Goal: Book appointment/travel/reservation

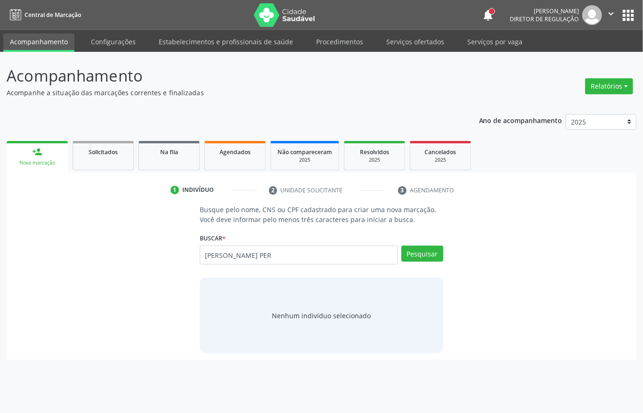
type input "[PERSON_NAME] PER"
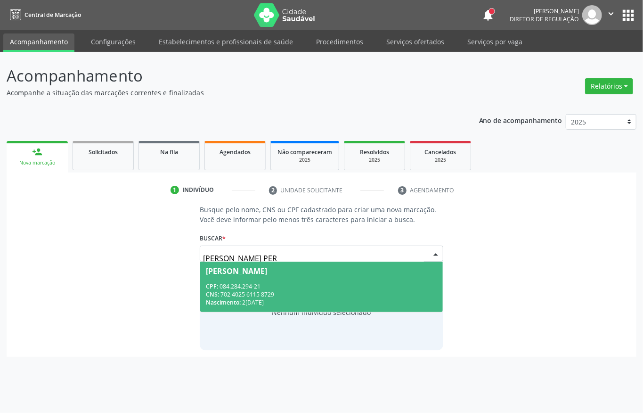
click at [268, 284] on div "CPF: 084.284.294-21" at bounding box center [321, 286] width 231 height 8
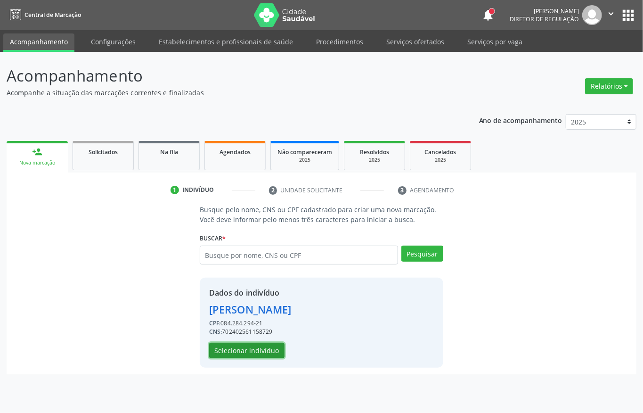
click at [267, 350] on button "Selecionar indivíduo" at bounding box center [246, 350] width 75 height 16
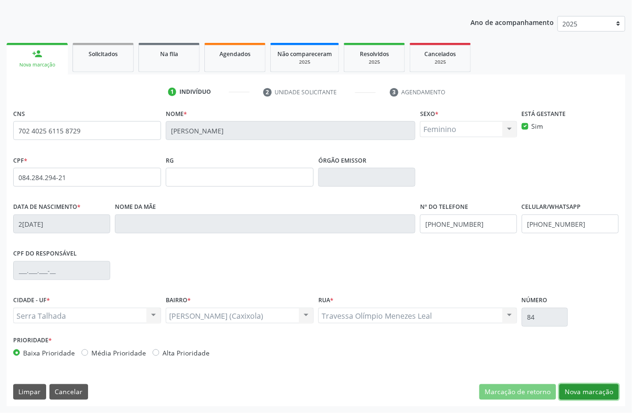
click at [590, 385] on button "Nova marcação" at bounding box center [589, 392] width 59 height 16
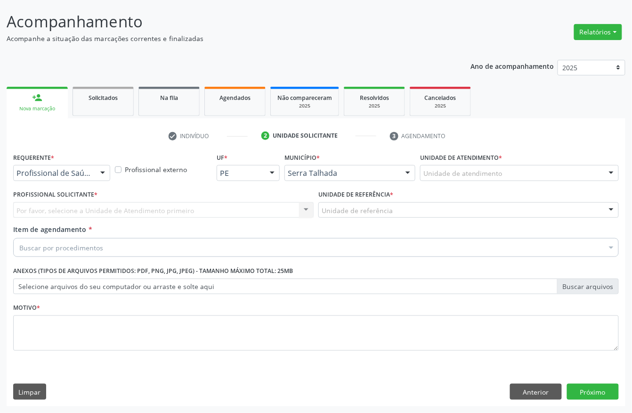
scroll to position [55, 0]
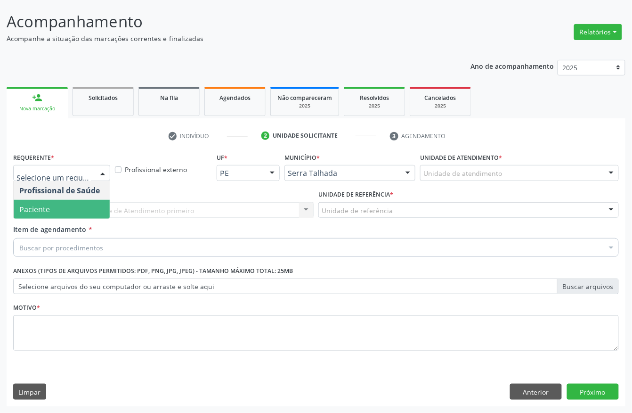
click at [52, 200] on span "Paciente" at bounding box center [62, 209] width 96 height 19
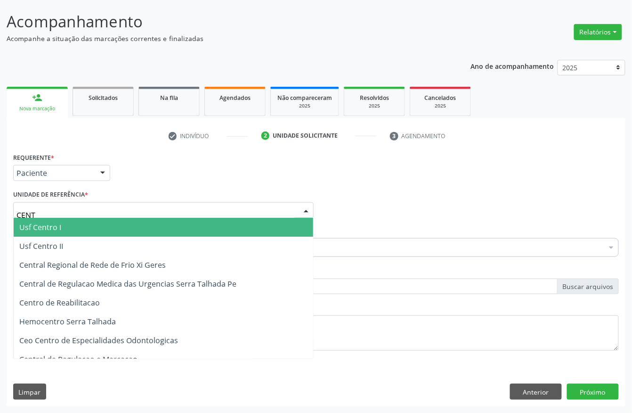
type input "CENTR"
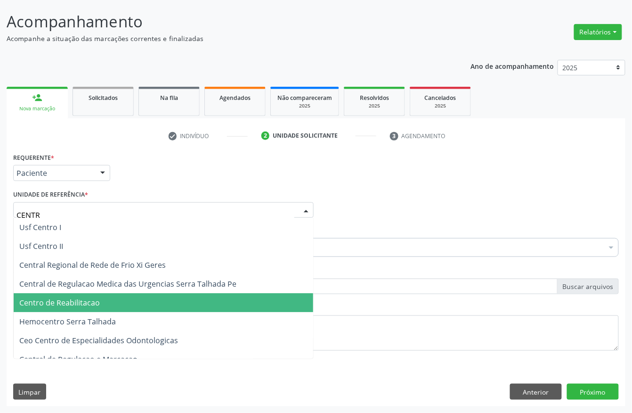
click at [102, 298] on span "Centro de Reabilitacao" at bounding box center [164, 302] width 300 height 19
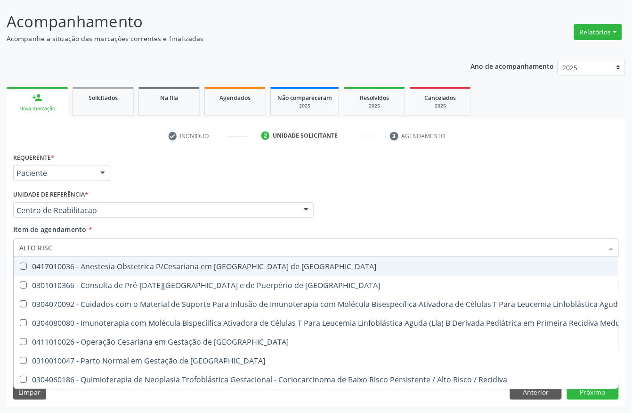
type input "ALTO RISCO"
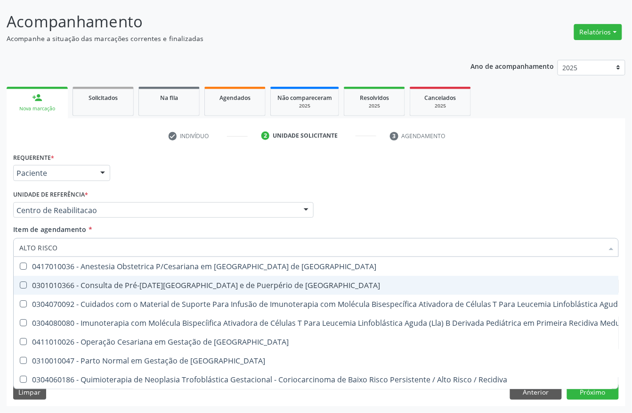
click at [95, 278] on span "0301010366 - Consulta de Pré-[DATE][GEOGRAPHIC_DATA] e de Puerpério de [GEOGRAP…" at bounding box center [503, 285] width 979 height 19
checkbox Risco "true"
click at [0, 277] on div "Acompanhamento Acompanhe a situação das marcações correntes e finalizadas Relat…" at bounding box center [316, 205] width 632 height 415
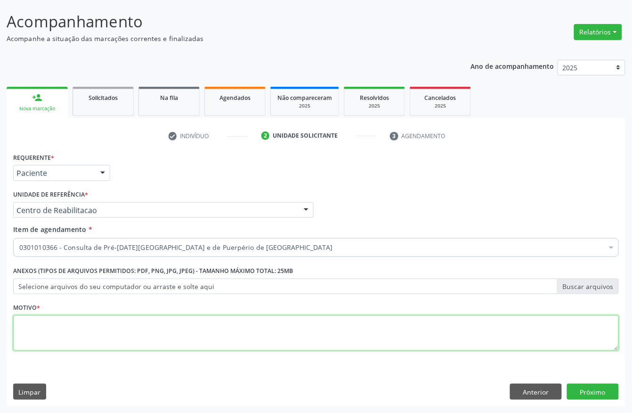
click at [70, 337] on textarea at bounding box center [316, 333] width 606 height 36
type textarea "."
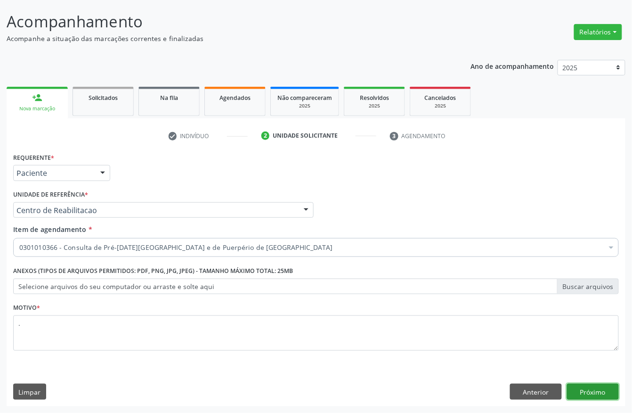
click at [607, 385] on button "Próximo" at bounding box center [593, 391] width 52 height 16
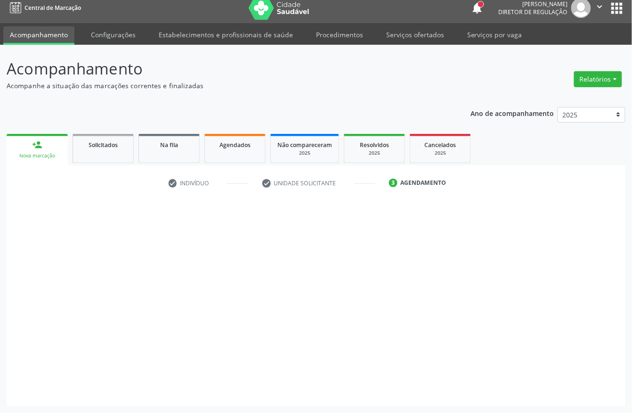
scroll to position [0, 0]
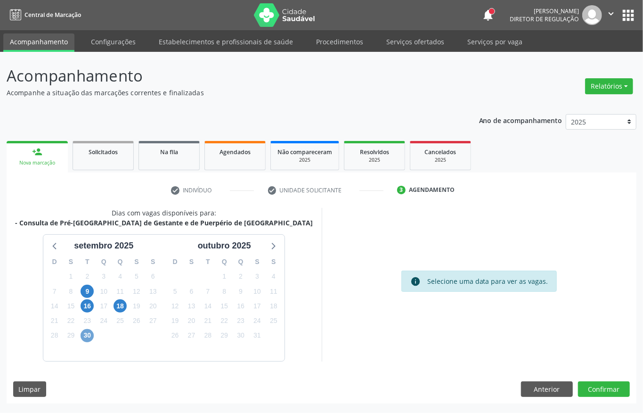
click at [86, 338] on span "30" at bounding box center [87, 335] width 13 height 13
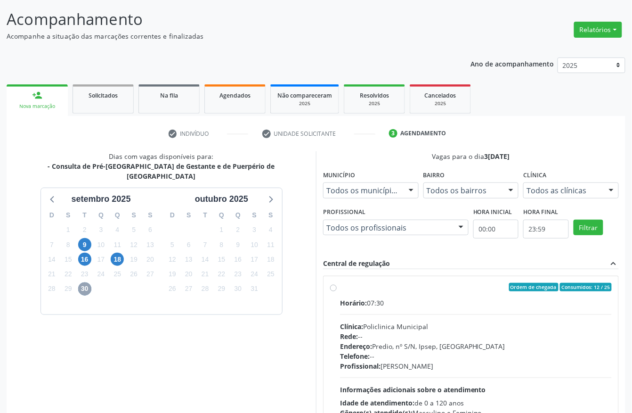
scroll to position [135, 0]
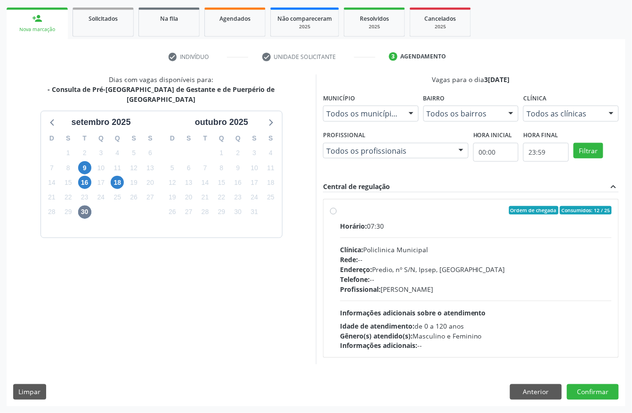
click at [428, 300] on div "Horário: 07:30 Clínica: Policlinica Municipal Rede: -- Endereço: Predio, nº S/N…" at bounding box center [476, 286] width 272 height 130
click at [337, 214] on input "Ordem de chegada Consumidos: 12 / 25 Horário: 07:30 Clínica: Policlinica Munici…" at bounding box center [333, 210] width 7 height 8
radio input "true"
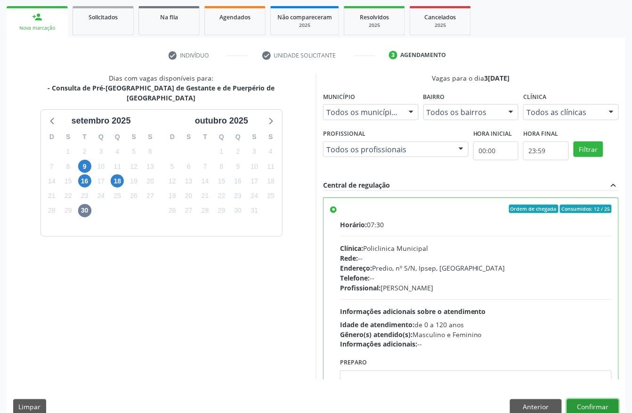
click at [583, 406] on button "Confirmar" at bounding box center [593, 407] width 52 height 16
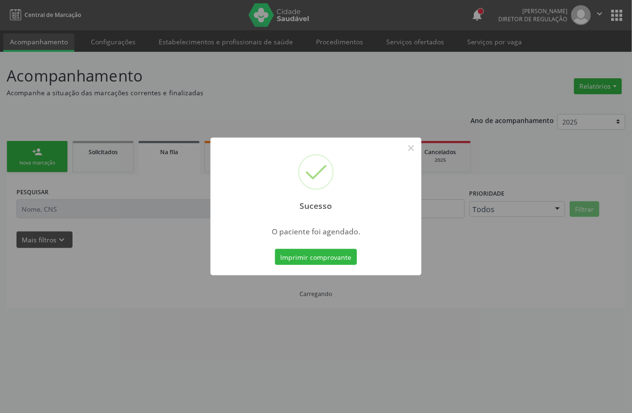
scroll to position [0, 0]
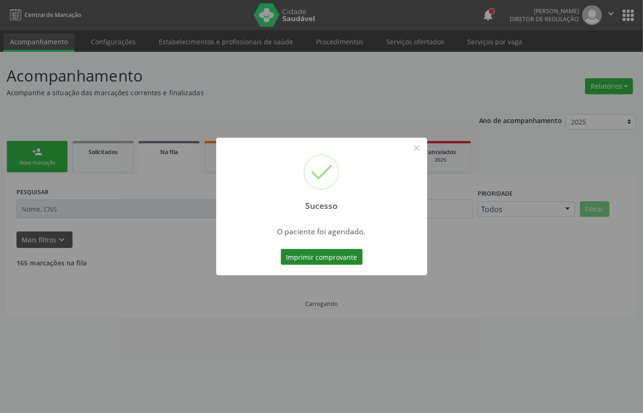
click at [346, 261] on button "Imprimir comprovante" at bounding box center [322, 257] width 82 height 16
